Goal: Task Accomplishment & Management: Manage account settings

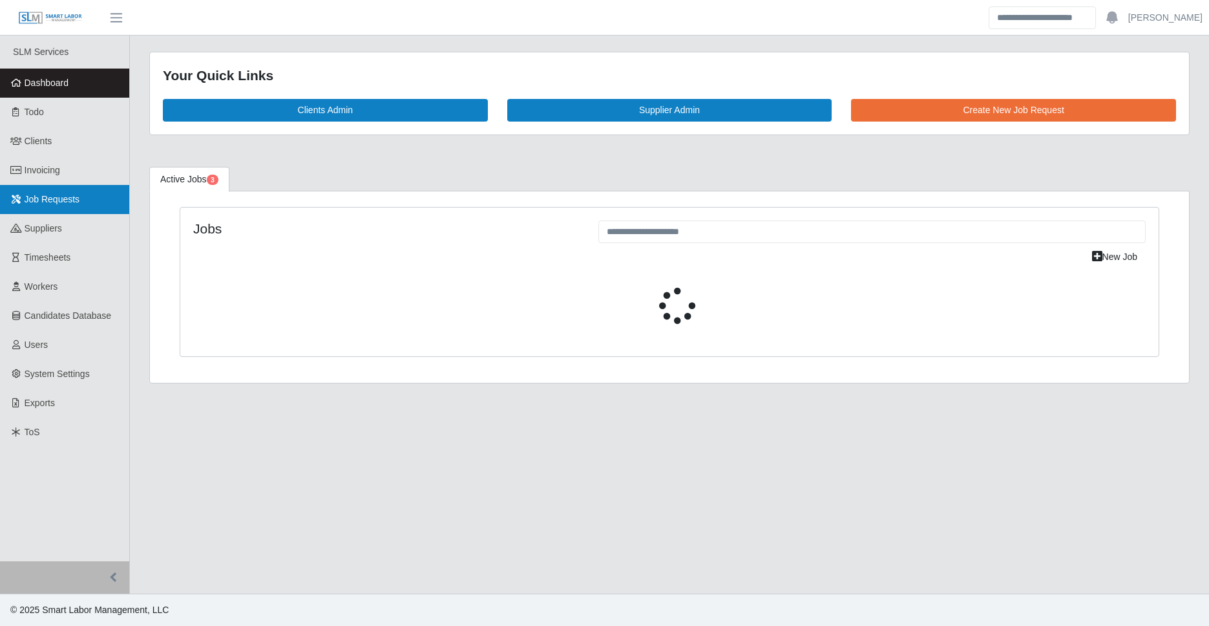
click at [83, 200] on link "Job Requests" at bounding box center [64, 199] width 129 height 29
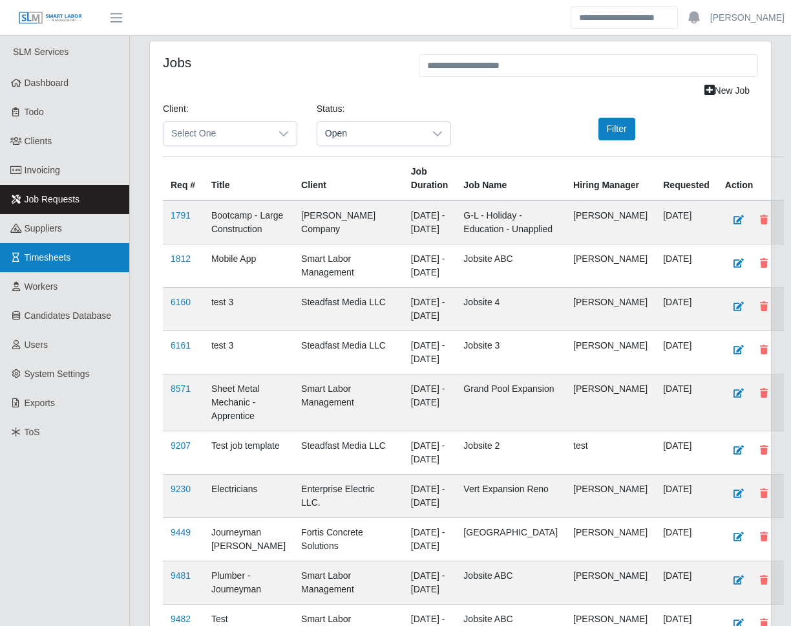
click at [57, 260] on span "Timesheets" at bounding box center [48, 257] width 47 height 10
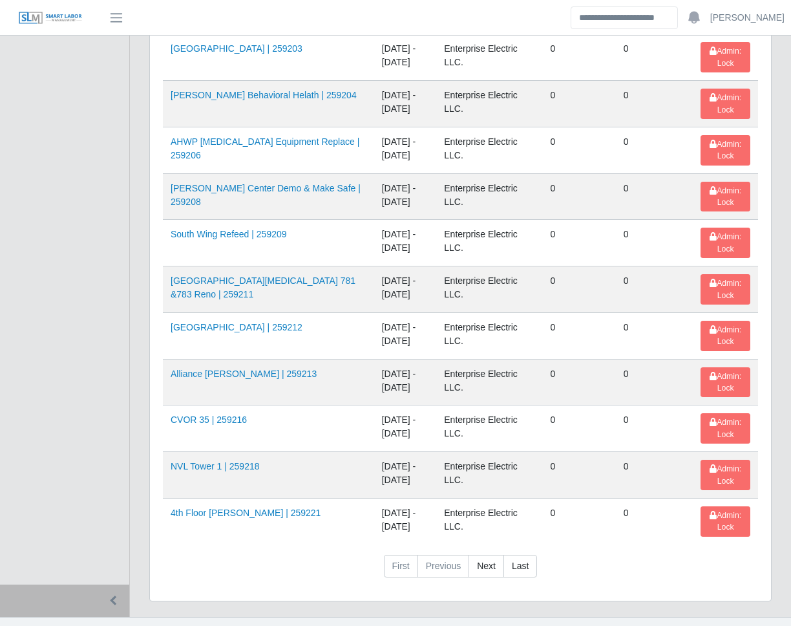
scroll to position [1964, 0]
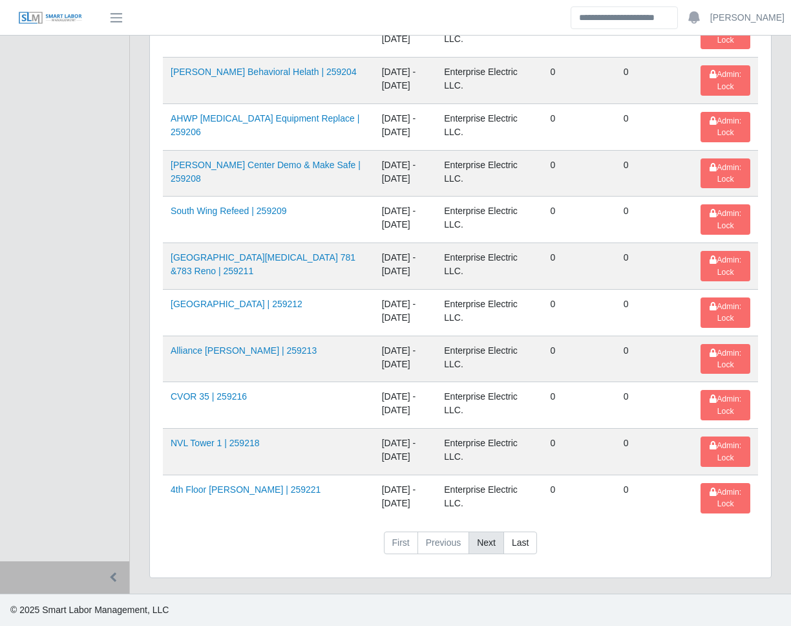
click at [488, 546] on link "Next" at bounding box center [487, 542] width 36 height 23
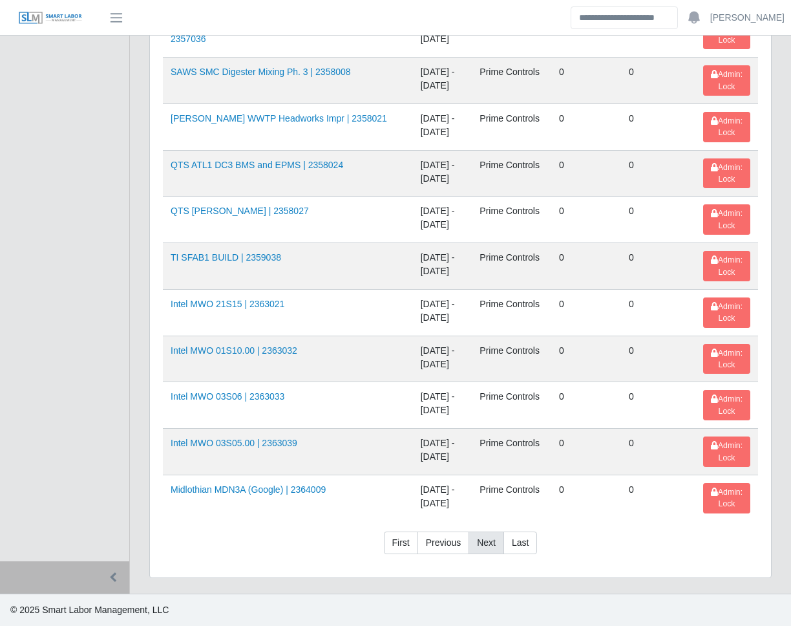
click at [476, 547] on link "Next" at bounding box center [487, 542] width 36 height 23
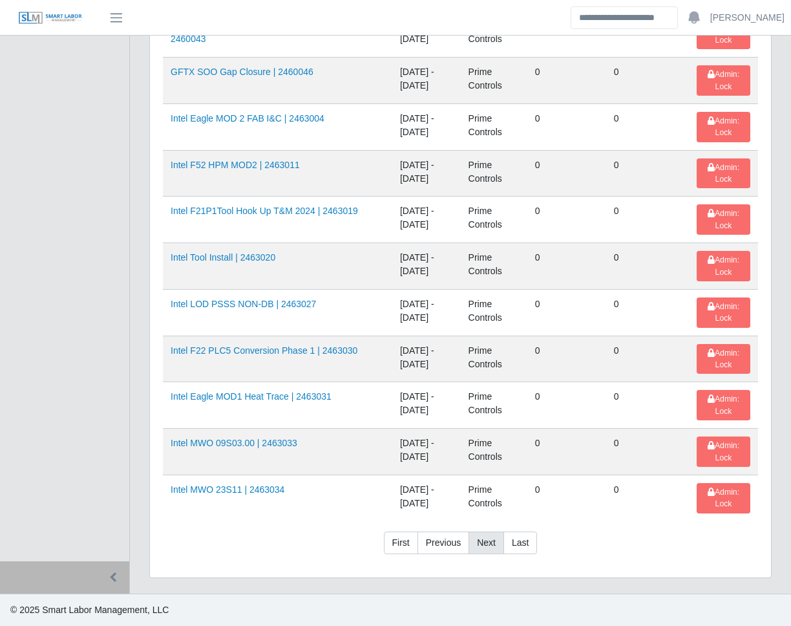
click at [476, 547] on link "Next" at bounding box center [487, 542] width 36 height 23
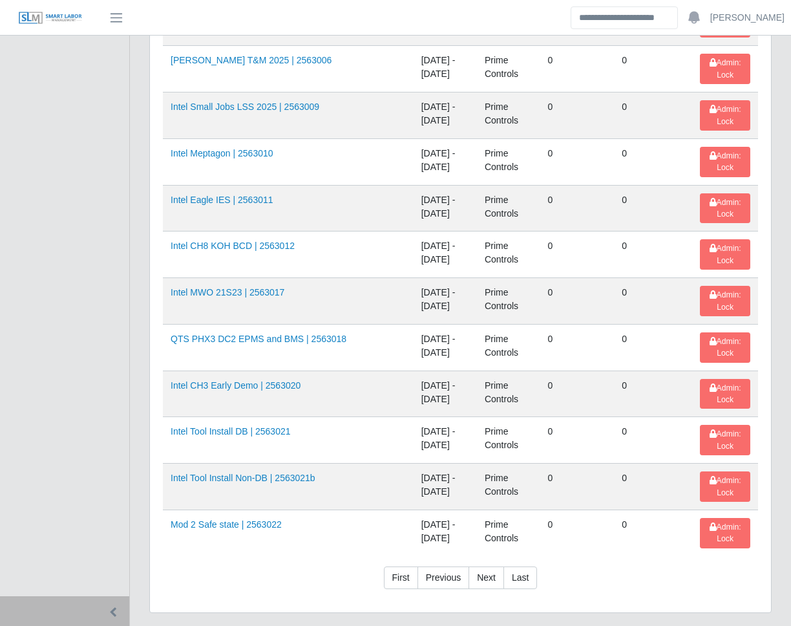
scroll to position [1964, 0]
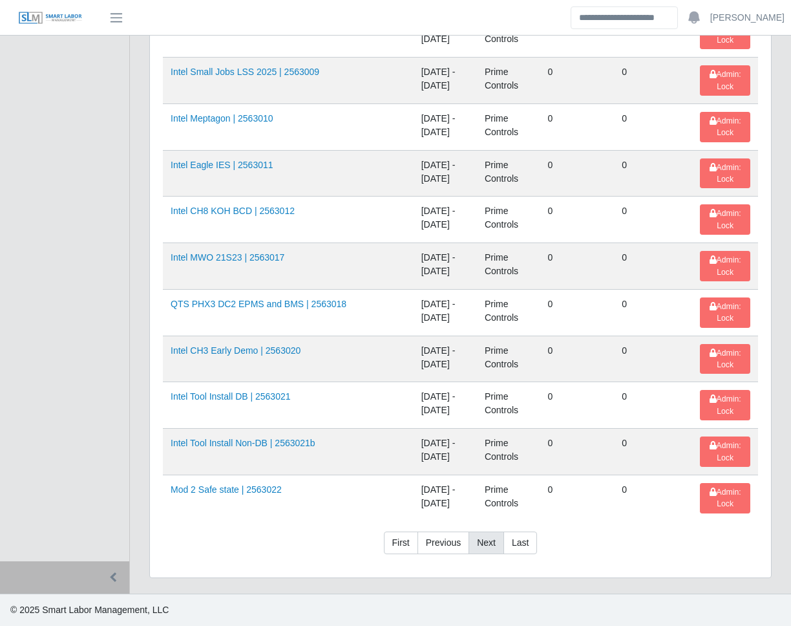
click at [496, 537] on link "Next" at bounding box center [487, 542] width 36 height 23
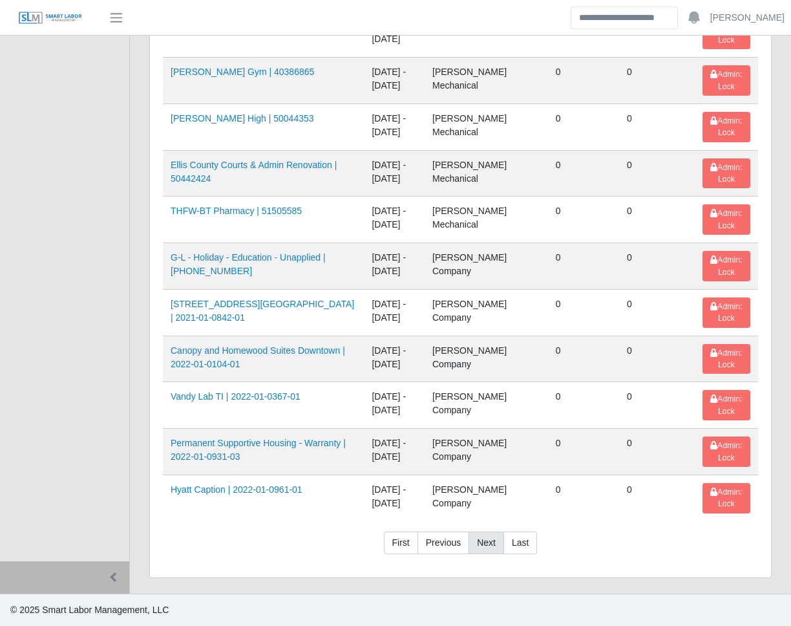
click at [485, 540] on link "Next" at bounding box center [487, 542] width 36 height 23
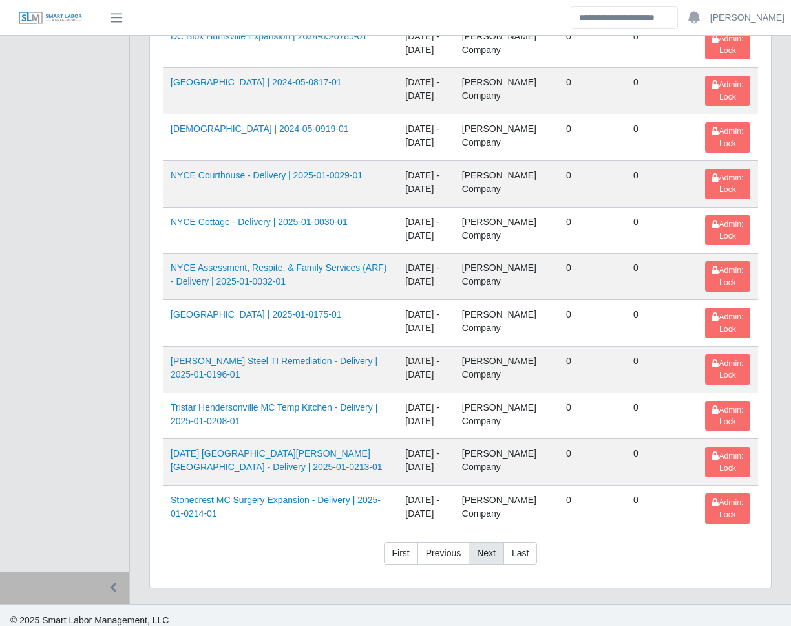
click at [484, 542] on link "Next" at bounding box center [487, 553] width 36 height 23
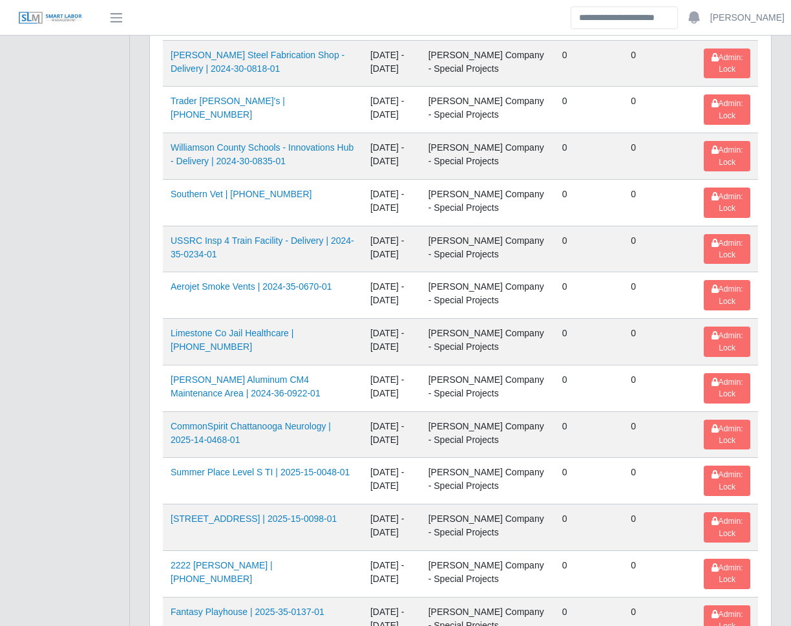
scroll to position [1975, 0]
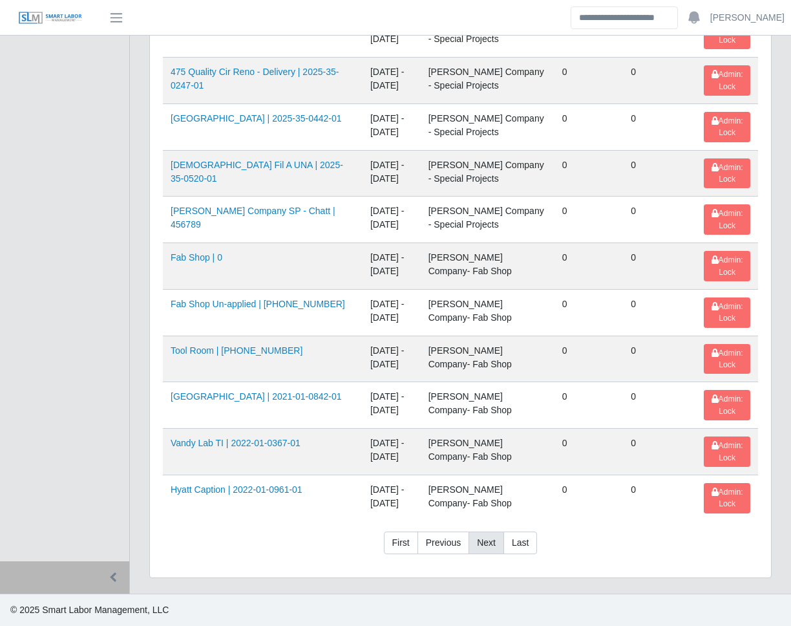
click at [484, 544] on link "Next" at bounding box center [487, 542] width 36 height 23
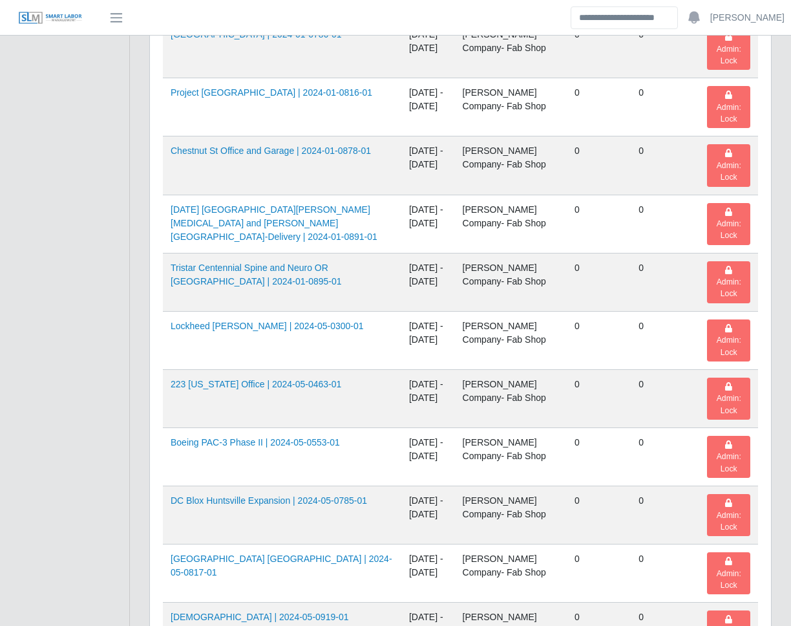
scroll to position [1964, 0]
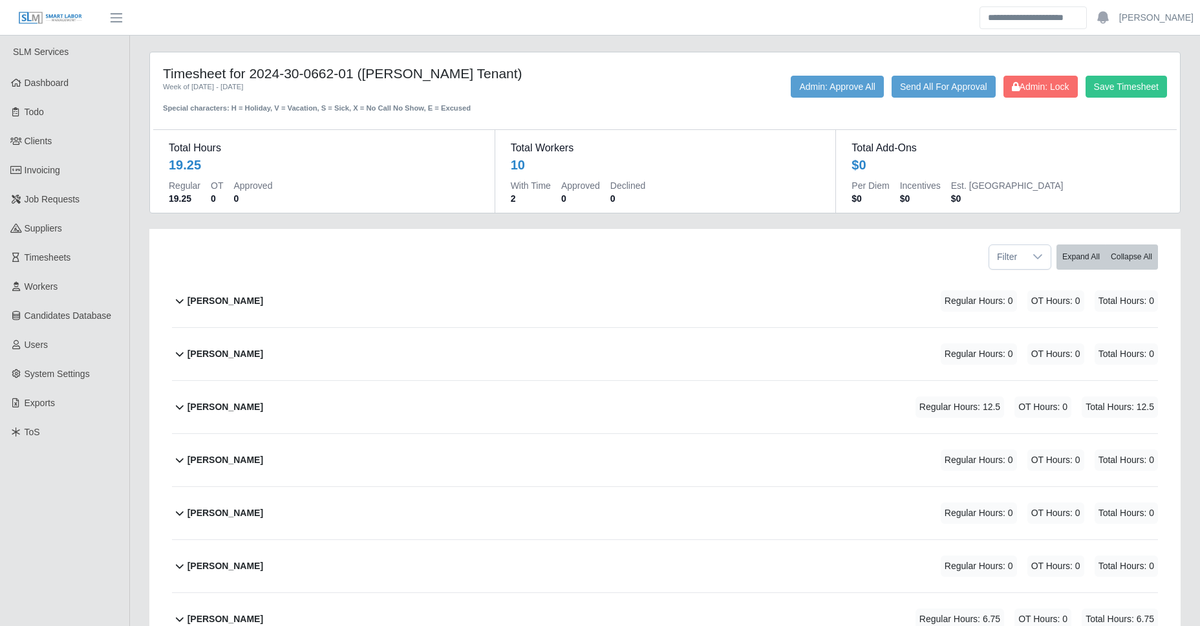
click at [447, 403] on div "[PERSON_NAME] Regular Hours: 12.5 OT Hours: 0 Total Hours: 12.5" at bounding box center [672, 407] width 970 height 52
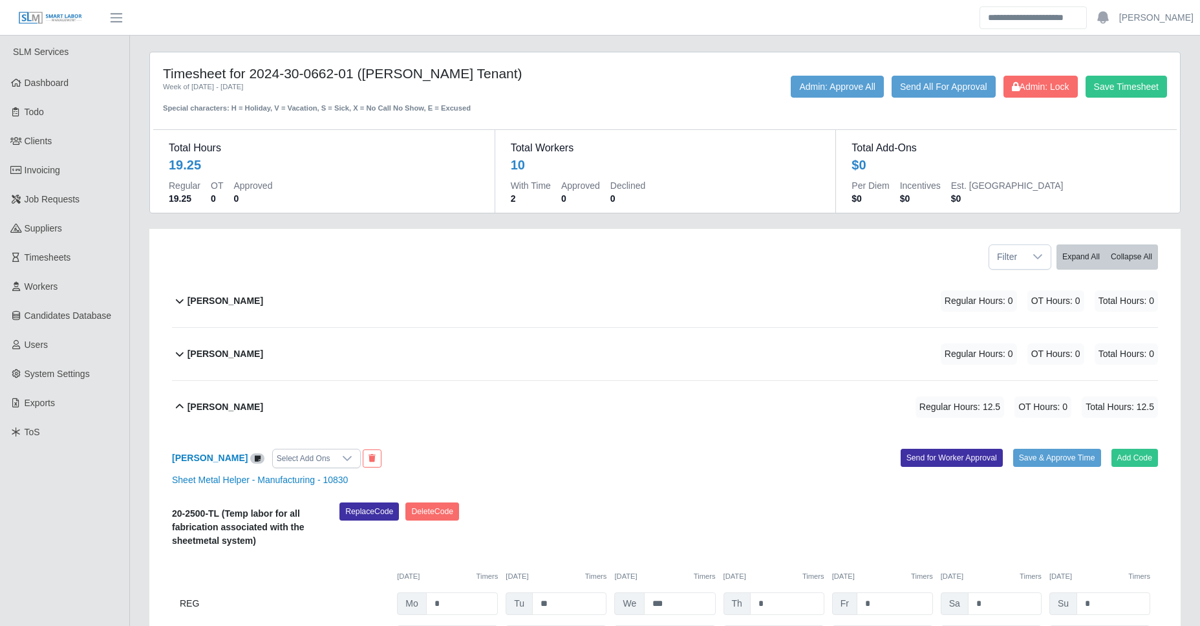
click at [447, 403] on div "[PERSON_NAME] Regular Hours: 12.5 OT Hours: 0 Total Hours: 12.5" at bounding box center [672, 407] width 970 height 52
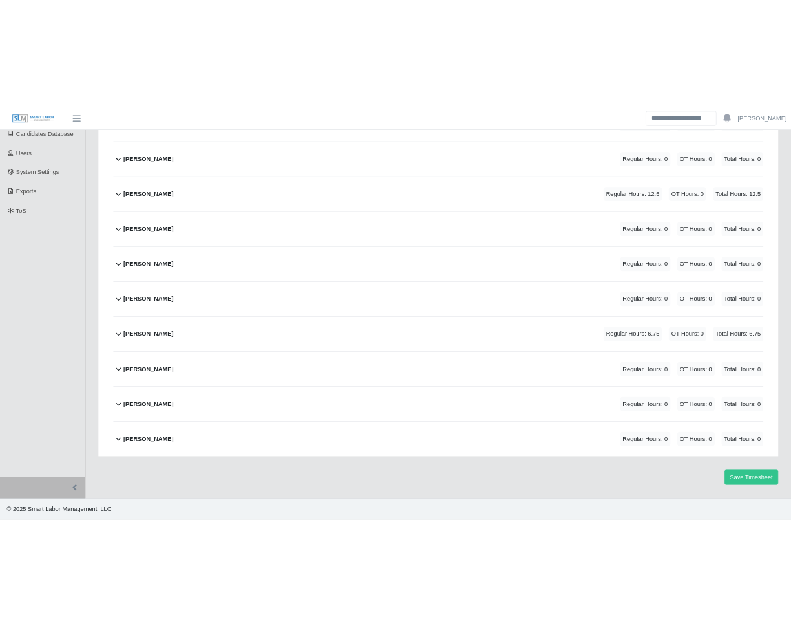
scroll to position [302, 0]
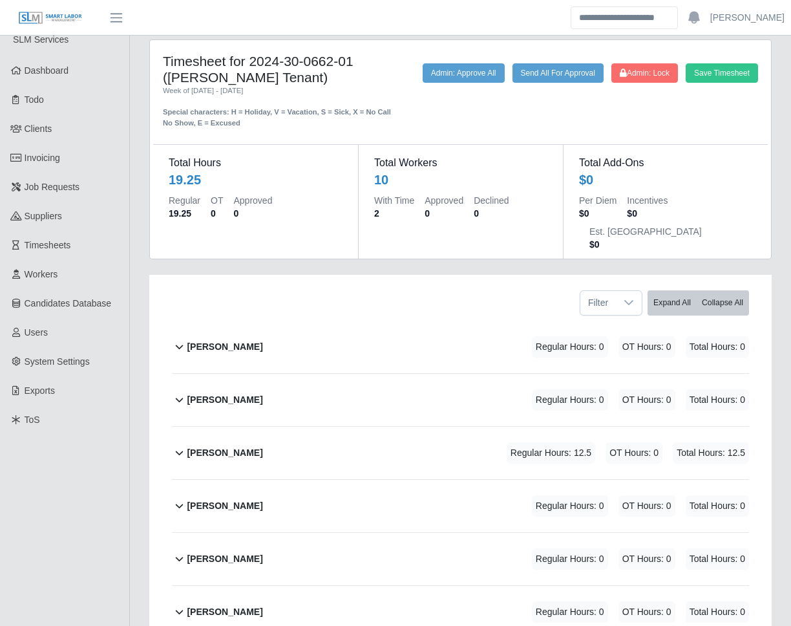
scroll to position [15, 0]
